Goal: Communication & Community: Share content

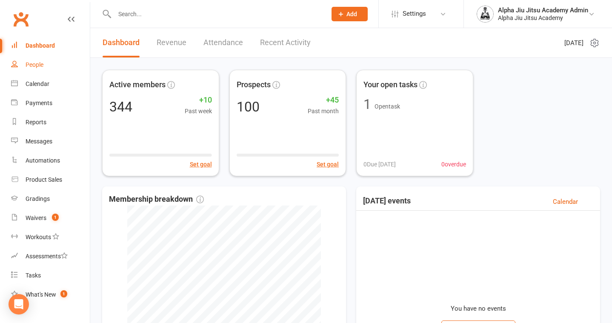
click at [39, 63] on div "People" at bounding box center [35, 64] width 18 height 7
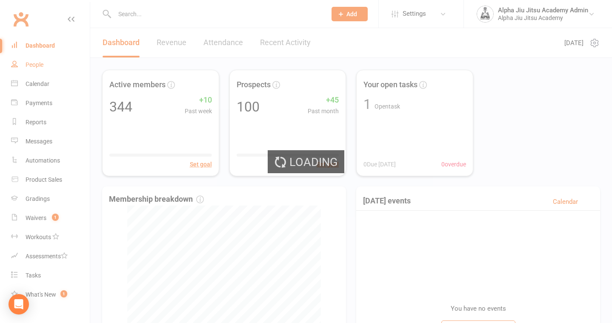
select select "100"
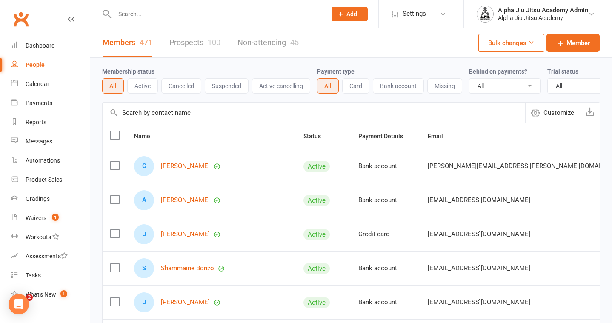
click at [150, 115] on input "text" at bounding box center [314, 113] width 423 height 20
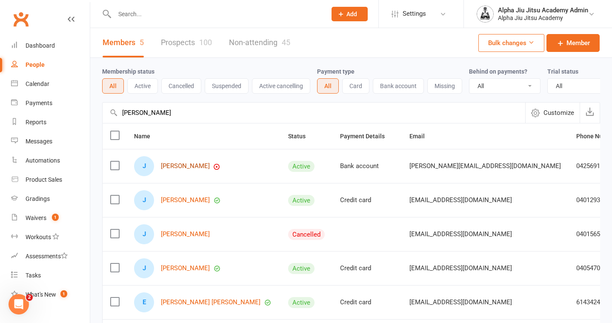
type input "[PERSON_NAME]"
click at [184, 167] on link "[PERSON_NAME]" at bounding box center [185, 166] width 49 height 7
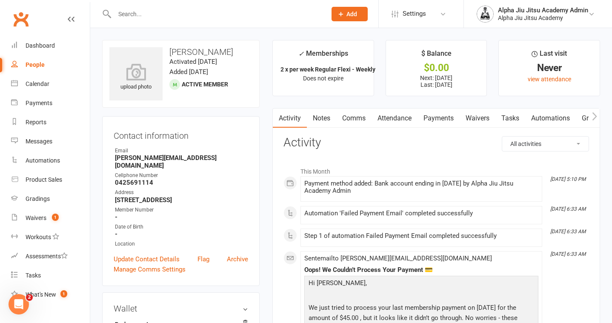
click at [446, 115] on link "Payments" at bounding box center [439, 119] width 42 height 20
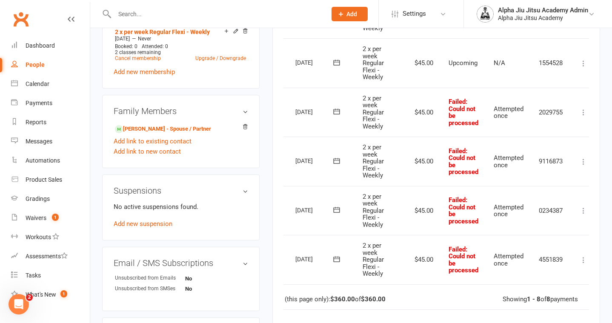
scroll to position [0, 24]
click at [583, 110] on icon at bounding box center [582, 112] width 9 height 9
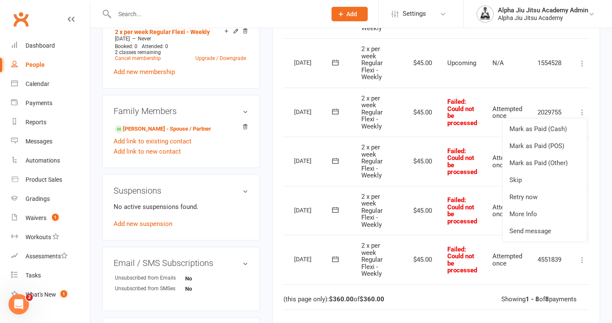
click at [583, 110] on icon at bounding box center [582, 112] width 9 height 9
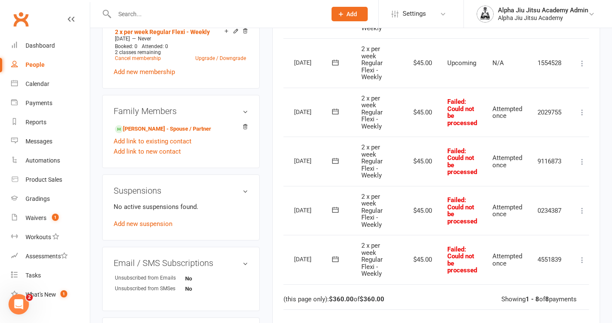
click at [583, 110] on icon at bounding box center [582, 112] width 9 height 9
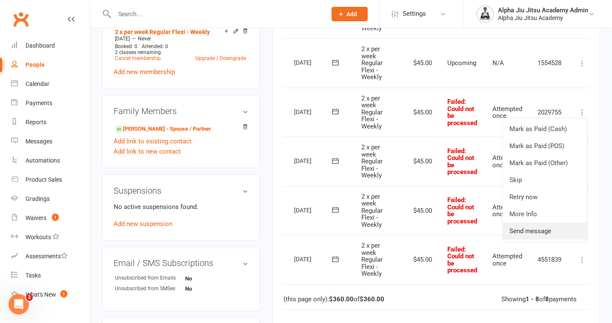
click at [542, 231] on link "Send message" at bounding box center [545, 231] width 84 height 17
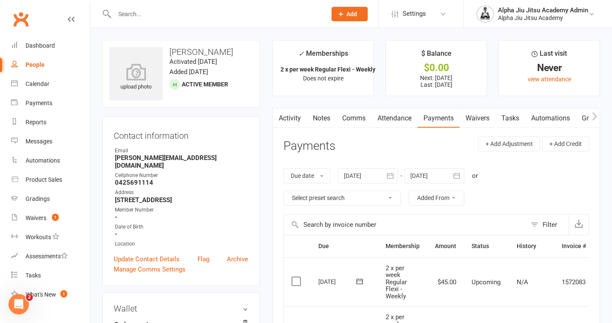
click at [64, 64] on link "People" at bounding box center [50, 64] width 79 height 19
select select "100"
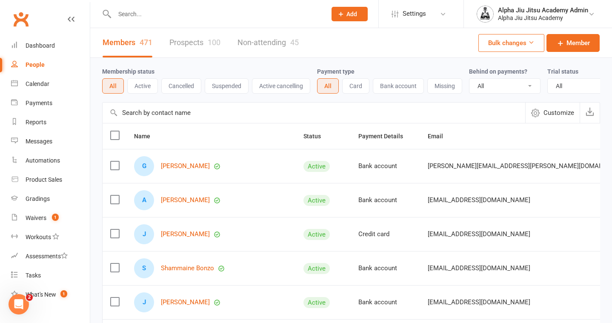
click at [168, 115] on input "text" at bounding box center [314, 113] width 423 height 20
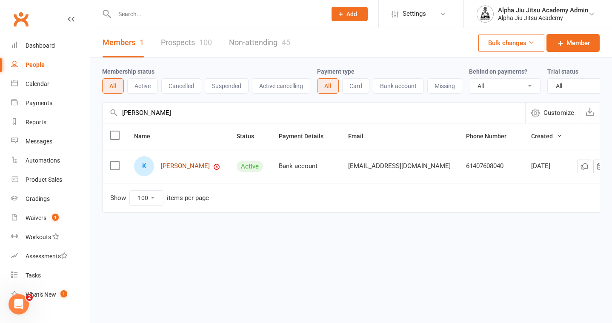
type input "[PERSON_NAME]"
click at [185, 165] on link "[PERSON_NAME]" at bounding box center [185, 166] width 49 height 7
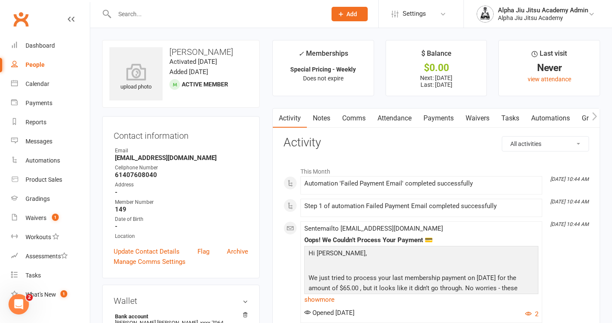
click at [439, 118] on link "Payments" at bounding box center [439, 119] width 42 height 20
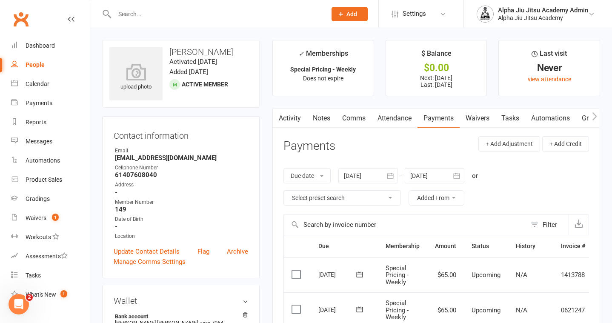
click at [40, 61] on div "People" at bounding box center [35, 64] width 19 height 7
select select "100"
